Goal: Information Seeking & Learning: Learn about a topic

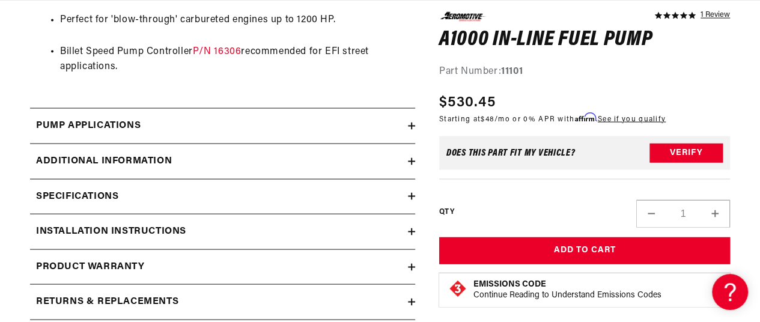
scroll to position [1142, 0]
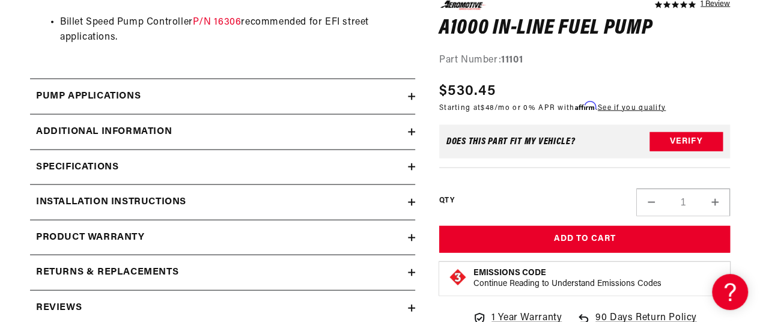
click at [279, 89] on div "Pump Applications" at bounding box center [219, 97] width 378 height 16
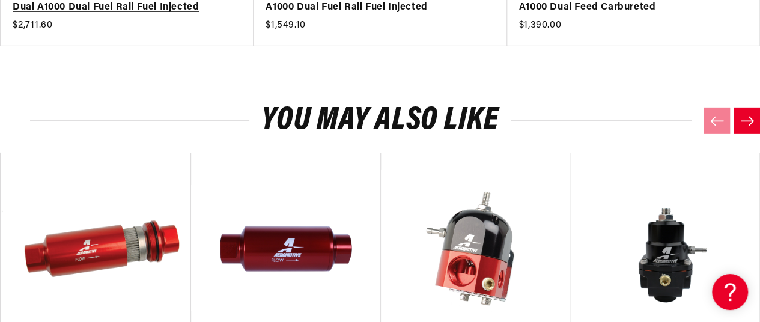
scroll to position [0, 0]
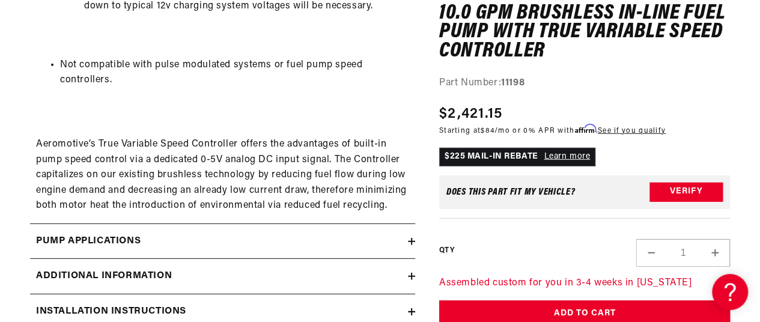
click at [260, 235] on div "Pump Applications" at bounding box center [219, 242] width 378 height 16
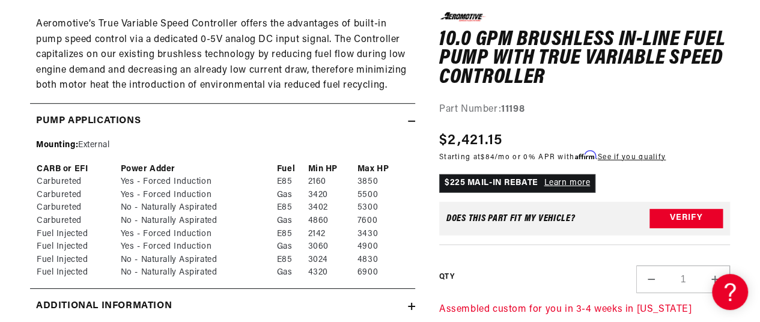
scroll to position [0, 476]
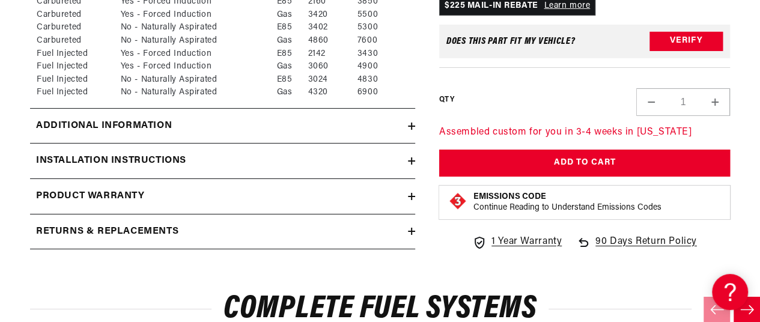
click at [228, 121] on div "Additional information" at bounding box center [219, 126] width 378 height 16
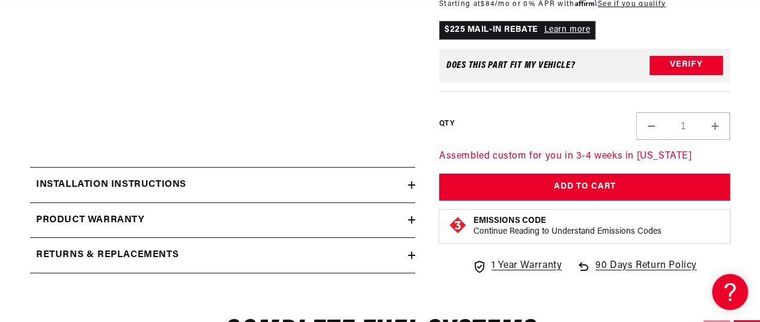
click at [213, 196] on summary "Installation Instructions" at bounding box center [222, 185] width 385 height 35
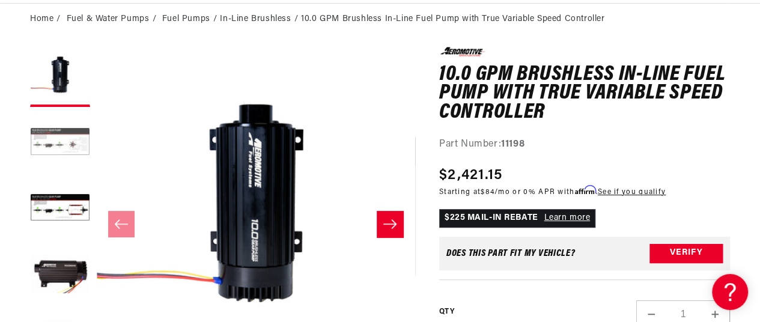
click at [66, 145] on button "Load image 2 in gallery view" at bounding box center [60, 143] width 60 height 60
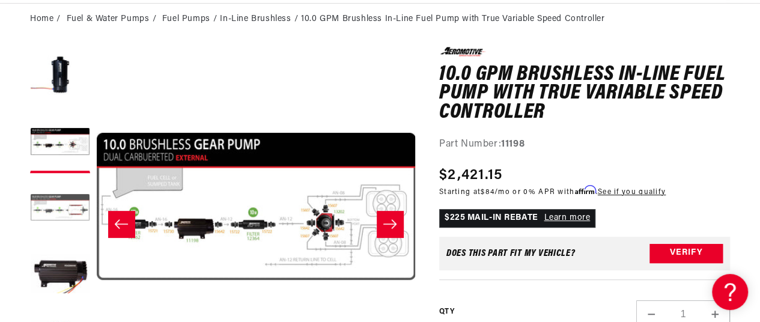
click at [53, 212] on button "Load image 3 in gallery view" at bounding box center [60, 209] width 60 height 60
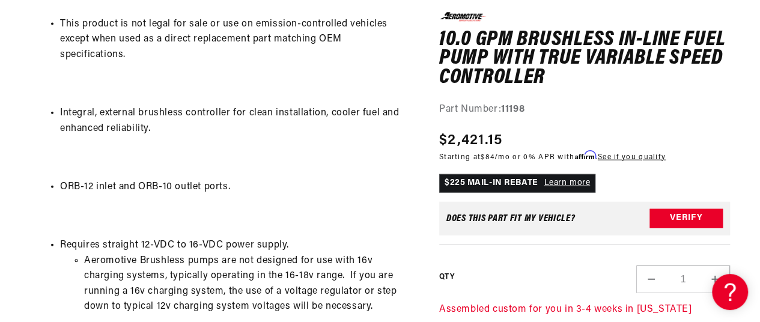
scroll to position [1623, 0]
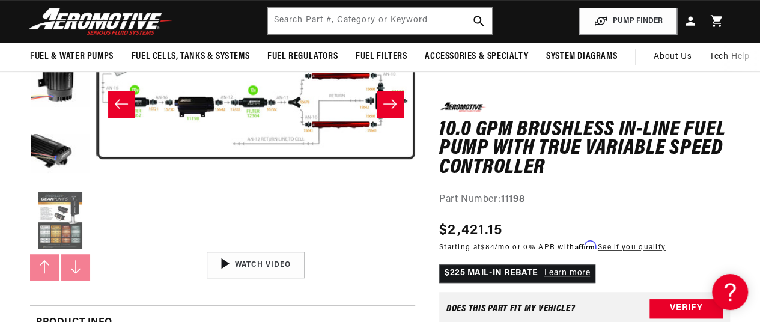
click at [65, 225] on button "Load image 8 in gallery view" at bounding box center [60, 221] width 60 height 60
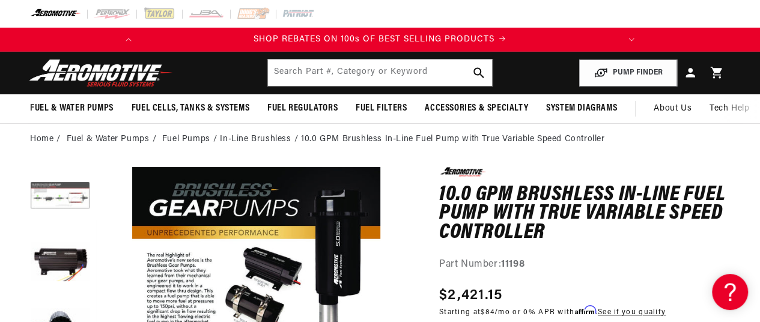
click at [60, 200] on button "Load image 3 in gallery view" at bounding box center [60, 197] width 60 height 60
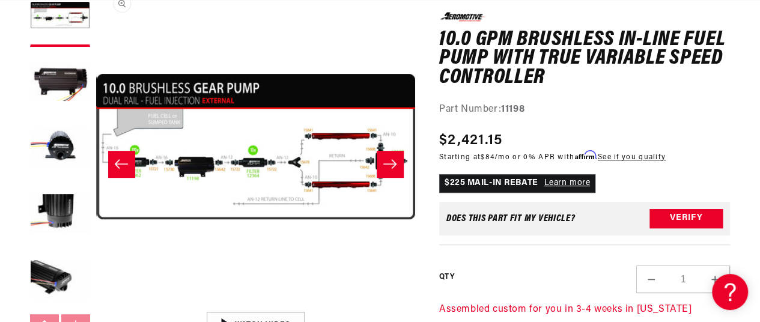
click at [97, 306] on button "Open media 3 in modal" at bounding box center [97, 306] width 0 height 0
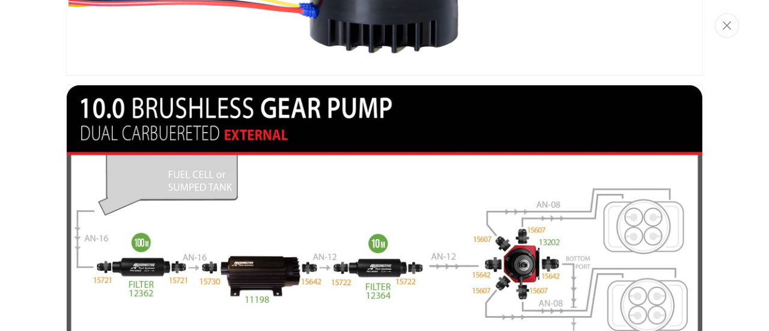
scroll to position [361, 0]
